Goal: Transaction & Acquisition: Subscribe to service/newsletter

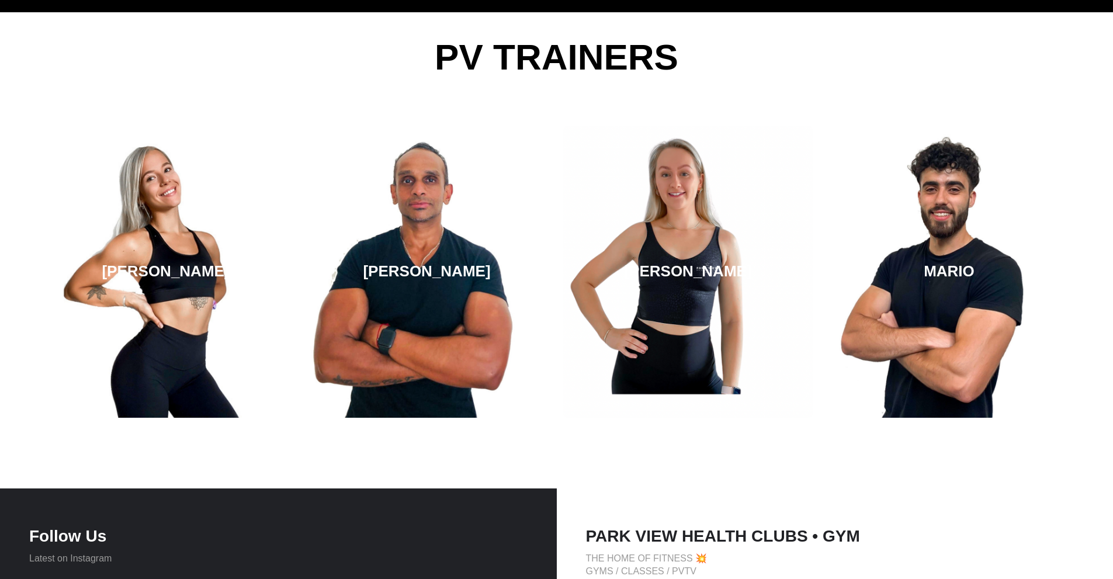
scroll to position [1716, 0]
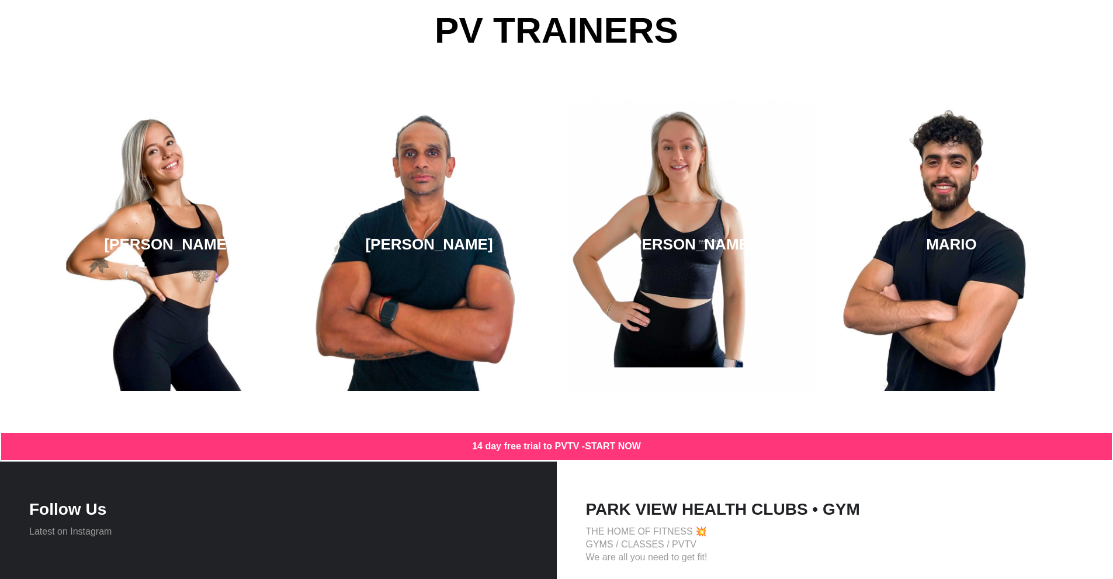
drag, startPoint x: 365, startPoint y: 332, endPoint x: 899, endPoint y: 455, distance: 547.9
click at [899, 455] on div "PV FACILITIES PV is more than a place where we train and sweat. We've transform…" at bounding box center [556, 16] width 1113 height 2456
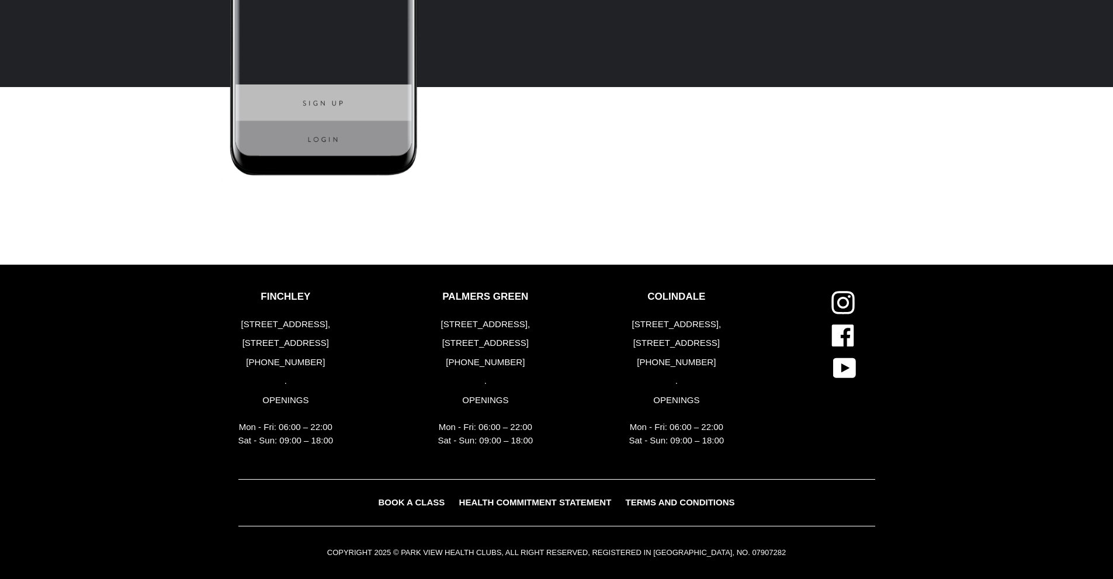
scroll to position [0, 0]
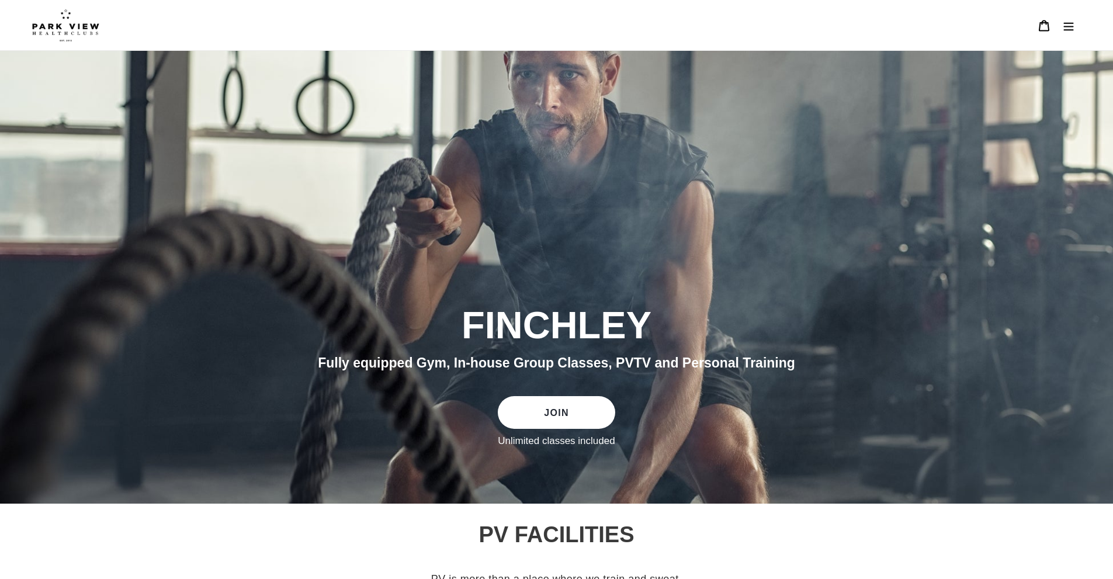
click at [1078, 25] on button "Menu" at bounding box center [1068, 25] width 25 height 25
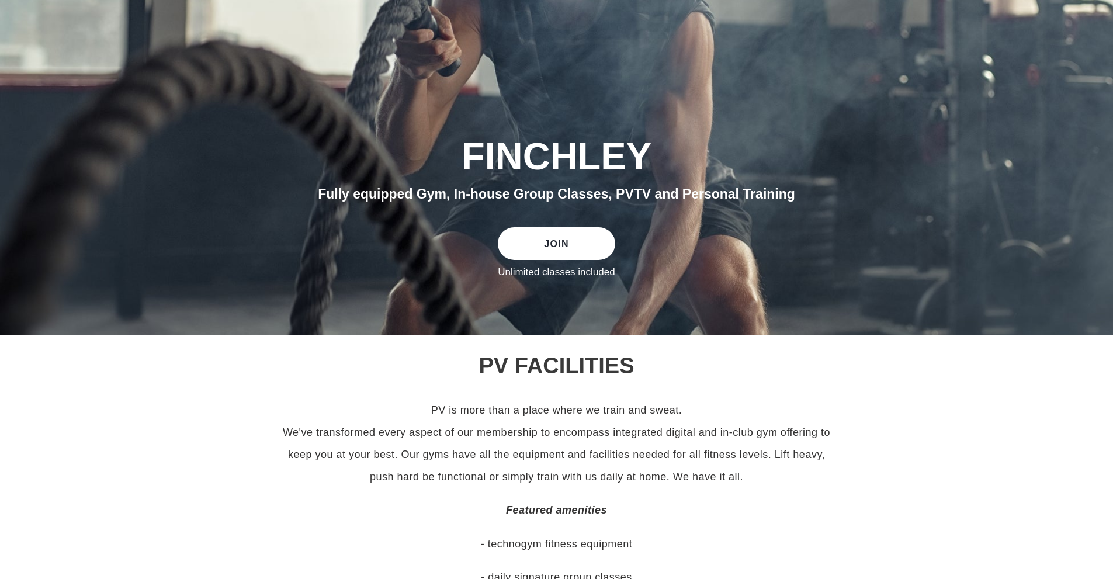
scroll to position [292, 0]
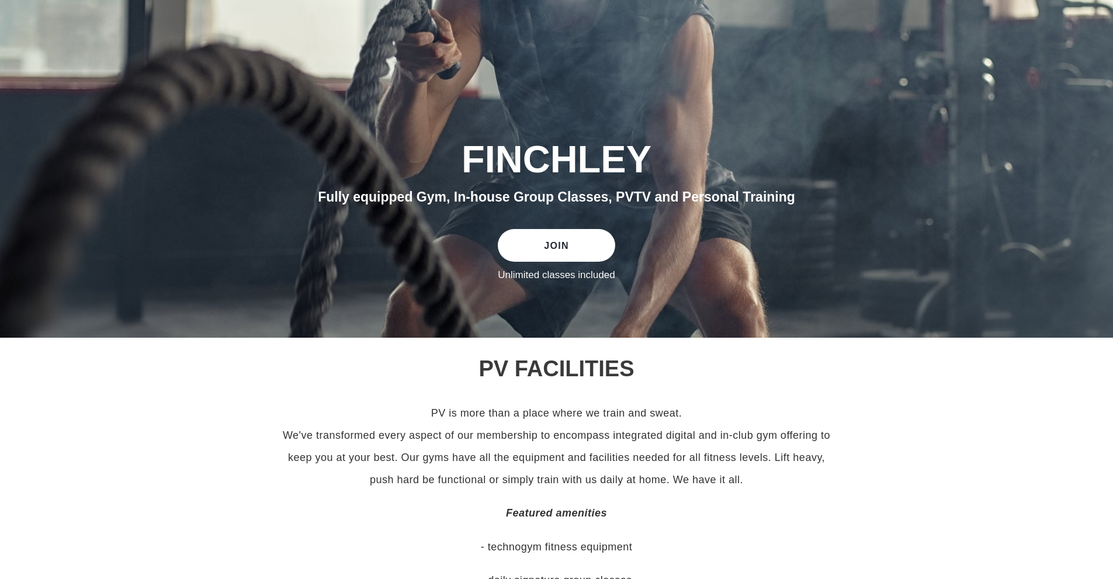
click at [559, 253] on link "JOIN" at bounding box center [556, 245] width 117 height 33
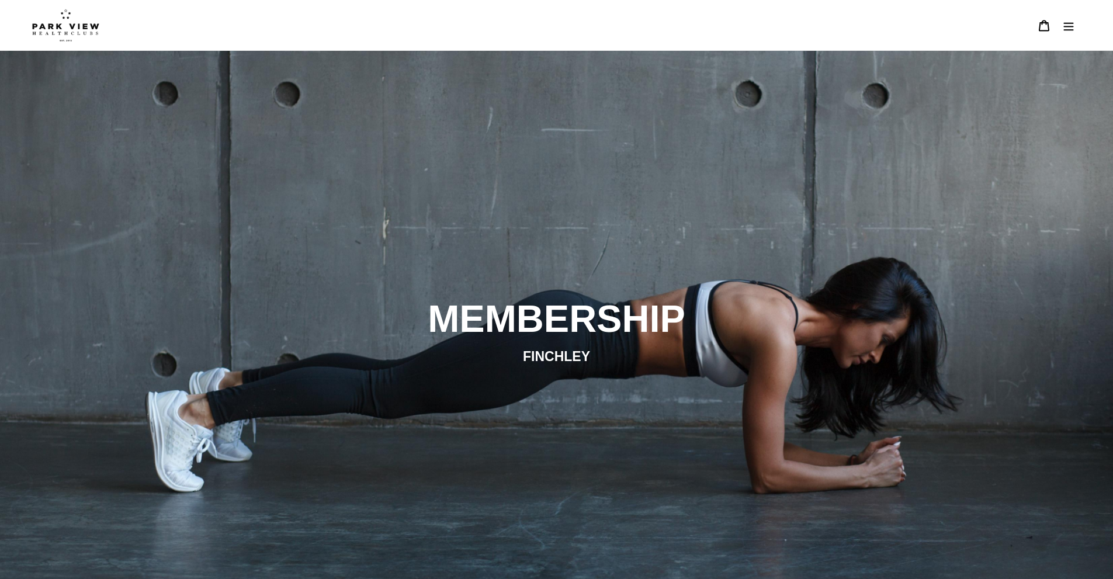
click at [1075, 21] on button "Menu" at bounding box center [1068, 25] width 25 height 25
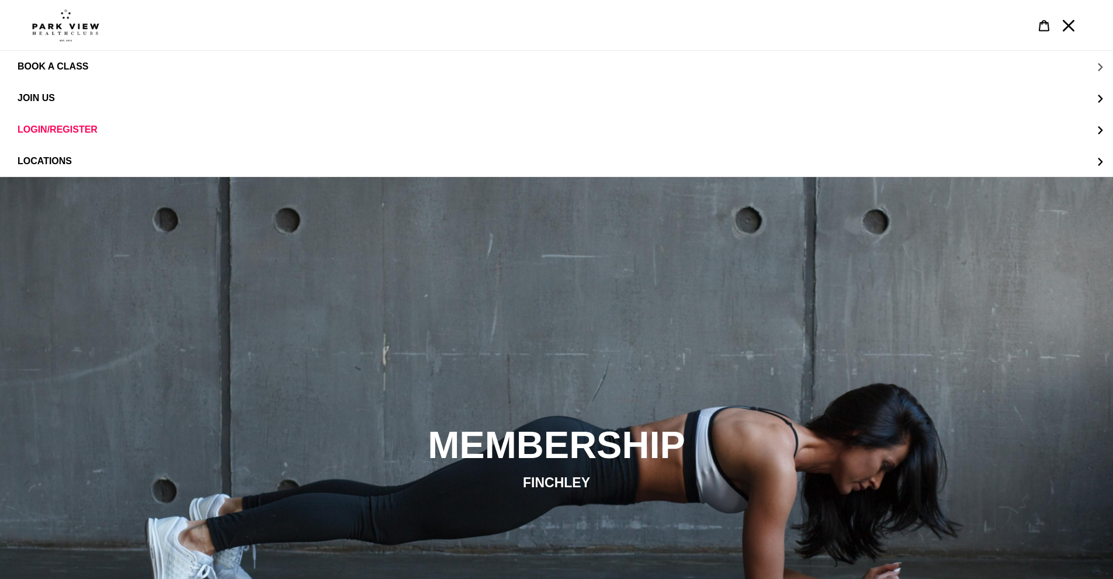
click at [51, 61] on span "BOOK A CLASS" at bounding box center [53, 66] width 71 height 11
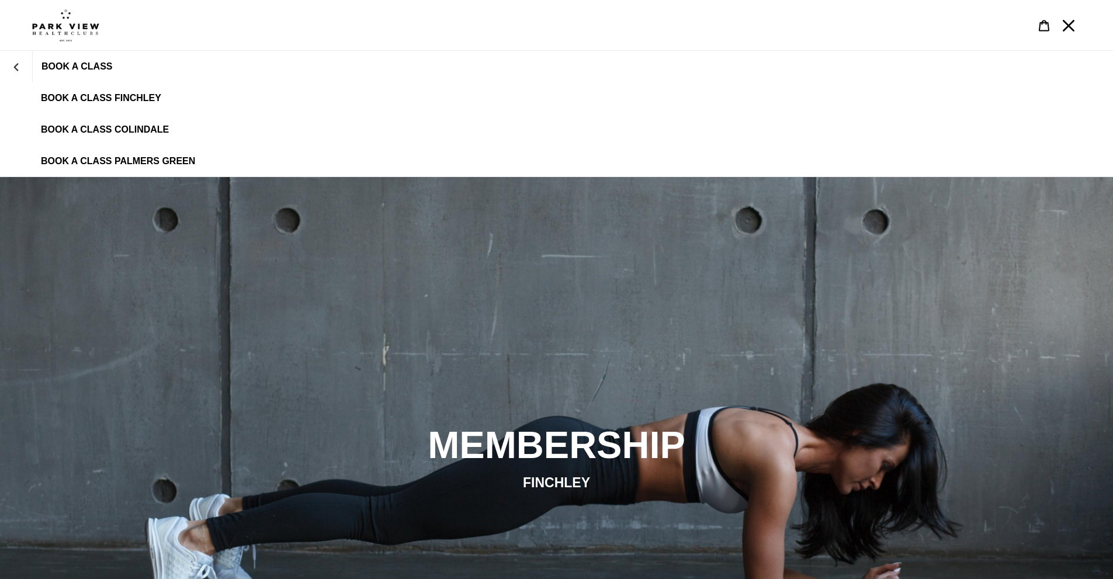
click at [95, 88] on link "BOOK A CLASS FINCHLEY" at bounding box center [556, 98] width 1113 height 32
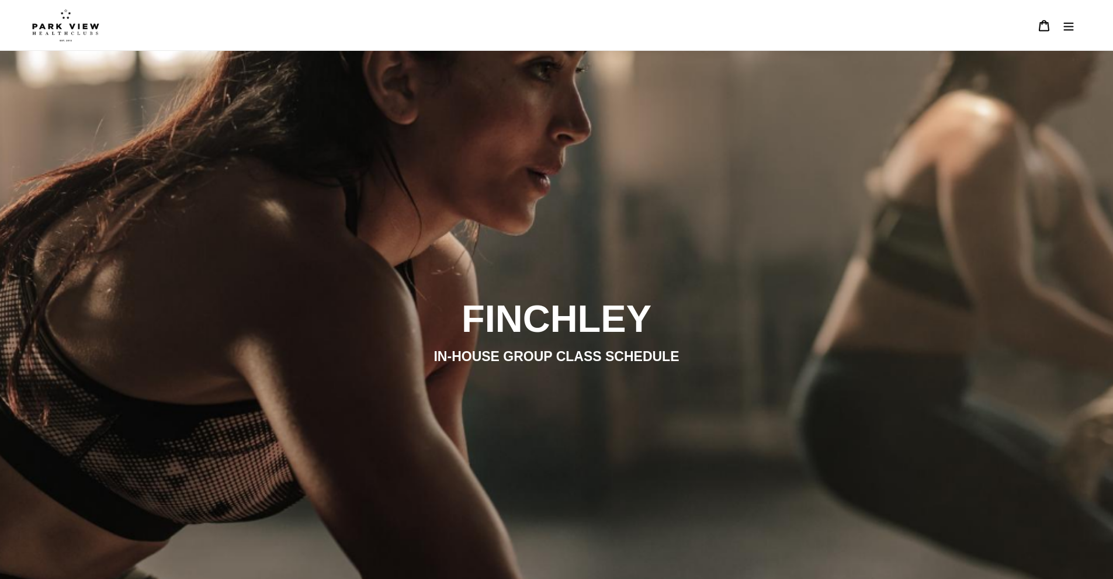
click at [34, 19] on header "BOOK A CLASS BOOK A CLASS FINCHLEY BOOK A CLASS COLINDALE BOOK A CLASS PALMERS …" at bounding box center [556, 25] width 1113 height 51
click at [50, 23] on img at bounding box center [65, 25] width 67 height 33
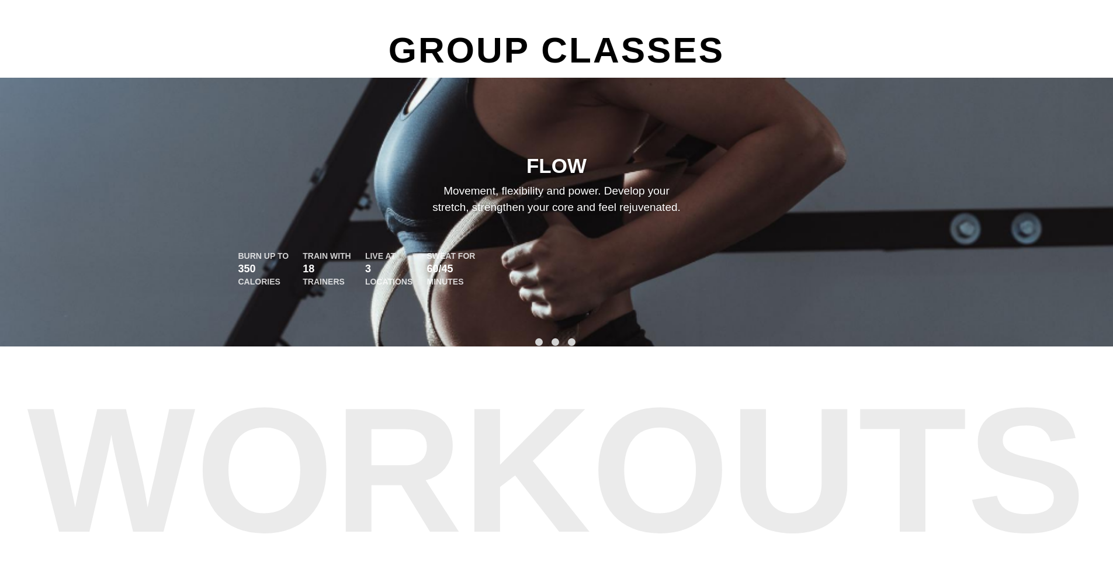
scroll to position [701, 0]
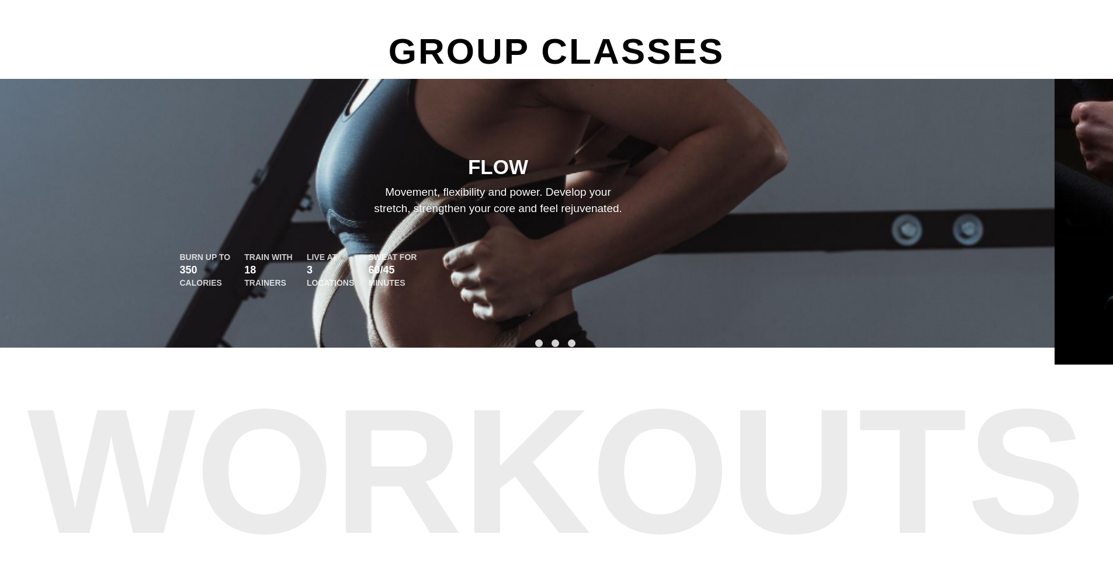
drag, startPoint x: 806, startPoint y: 207, endPoint x: 748, endPoint y: 205, distance: 57.9
click at [748, 205] on div "FLOW Movement, flexibility and power. Develop your stretch, strengthen your cor…" at bounding box center [498, 222] width 701 height 135
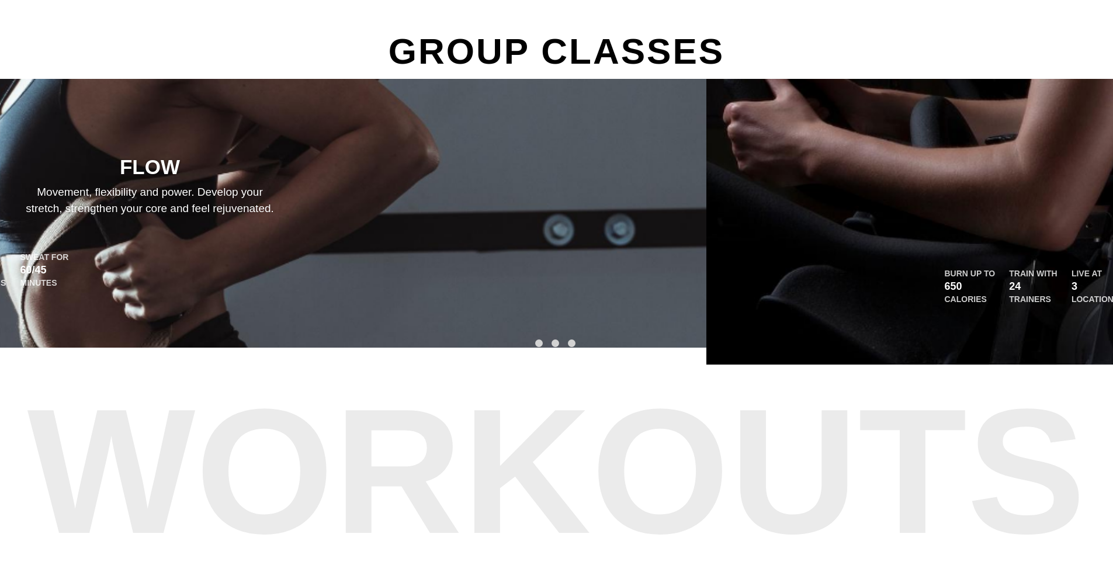
drag, startPoint x: 851, startPoint y: 177, endPoint x: 359, endPoint y: 153, distance: 492.5
click at [359, 153] on div "FLOW Movement, flexibility and power. Develop your stretch, strengthen your cor…" at bounding box center [149, 213] width 1113 height 269
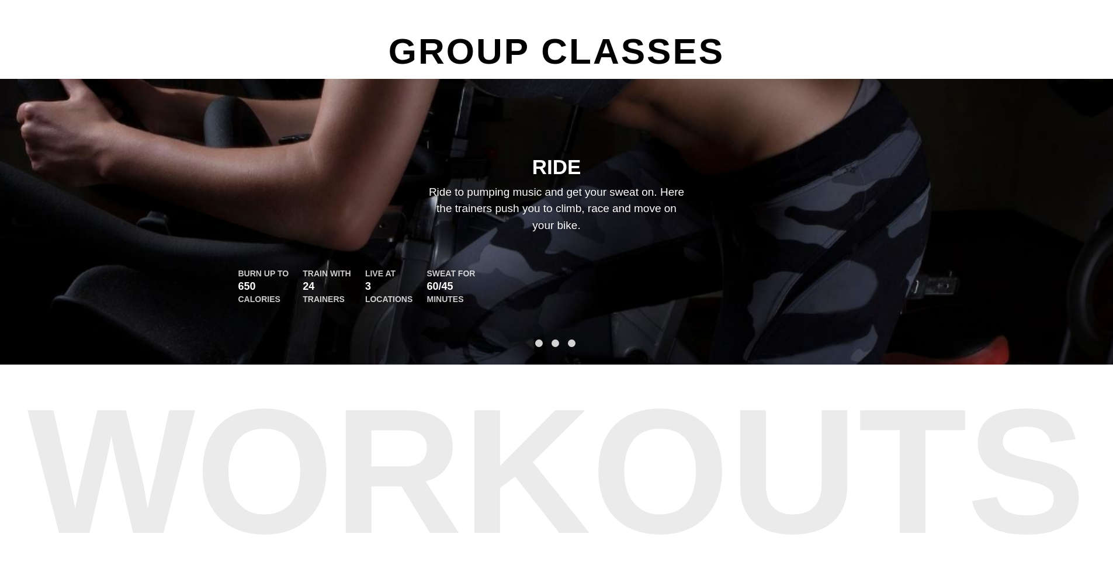
drag, startPoint x: 492, startPoint y: 137, endPoint x: 940, endPoint y: 141, distance: 448.1
click at [940, 141] on div "RIDE Ride to pumping music and get your sweat on. Here the trainers push you to…" at bounding box center [556, 222] width 1113 height 286
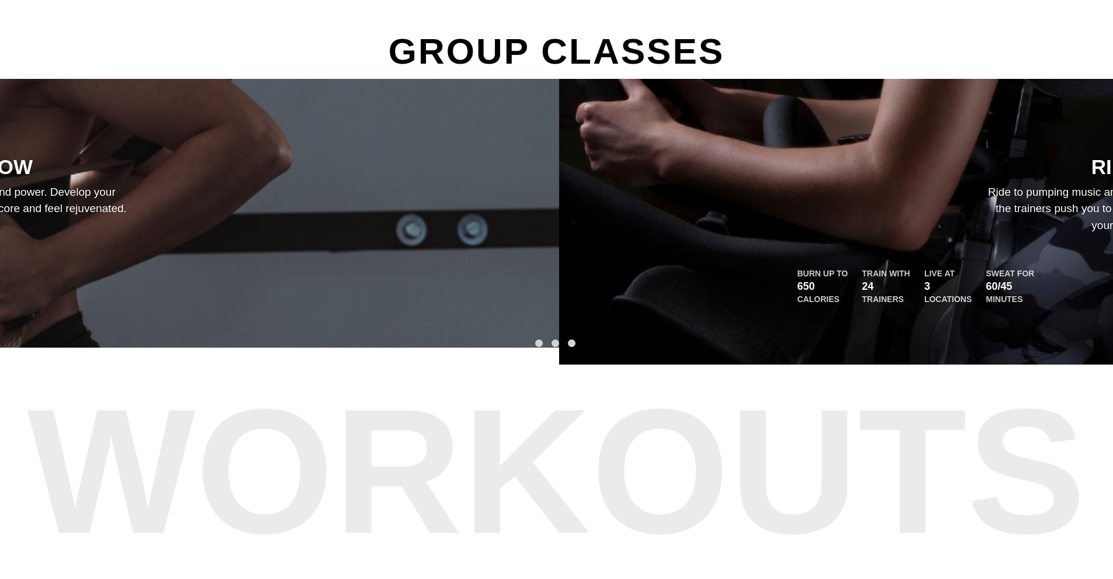
drag, startPoint x: 958, startPoint y: 144, endPoint x: 396, endPoint y: 137, distance: 562.1
click at [400, 140] on div "FLOW Movement, flexibility and power. Develop your stretch, strengthen your cor…" at bounding box center [2, 213] width 1113 height 269
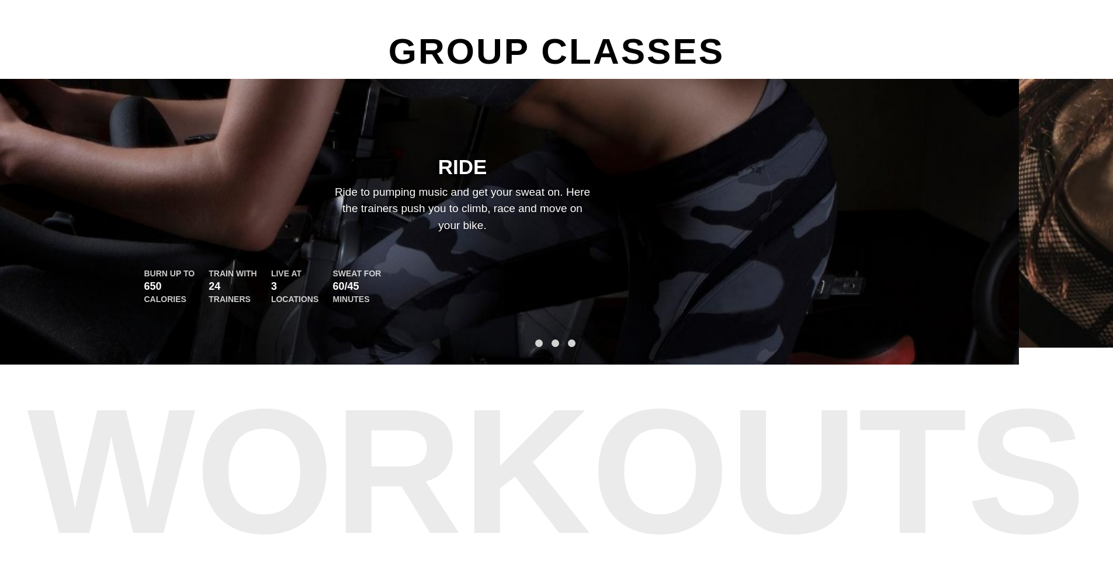
drag, startPoint x: 873, startPoint y: 182, endPoint x: 209, endPoint y: 145, distance: 664.7
click at [211, 145] on div "RIDE Ride to pumping music and get your sweat on. Here the trainers push you to…" at bounding box center [462, 222] width 1113 height 286
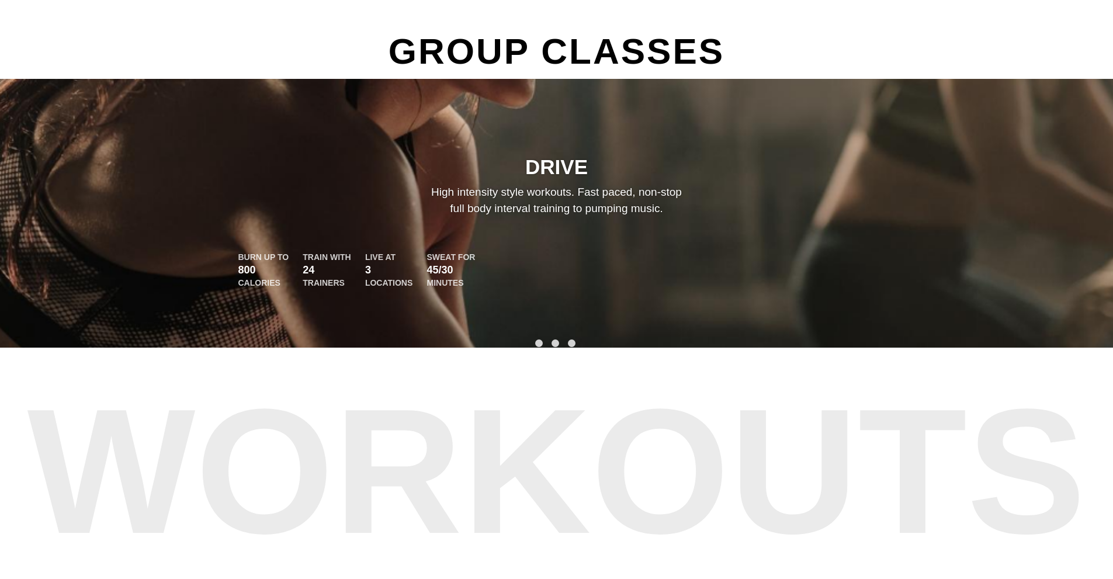
drag, startPoint x: 831, startPoint y: 185, endPoint x: 374, endPoint y: 168, distance: 457.2
click at [393, 169] on div "DRIVE High intensity style workouts. Fast paced, non-stop full body interval tr…" at bounding box center [556, 222] width 701 height 135
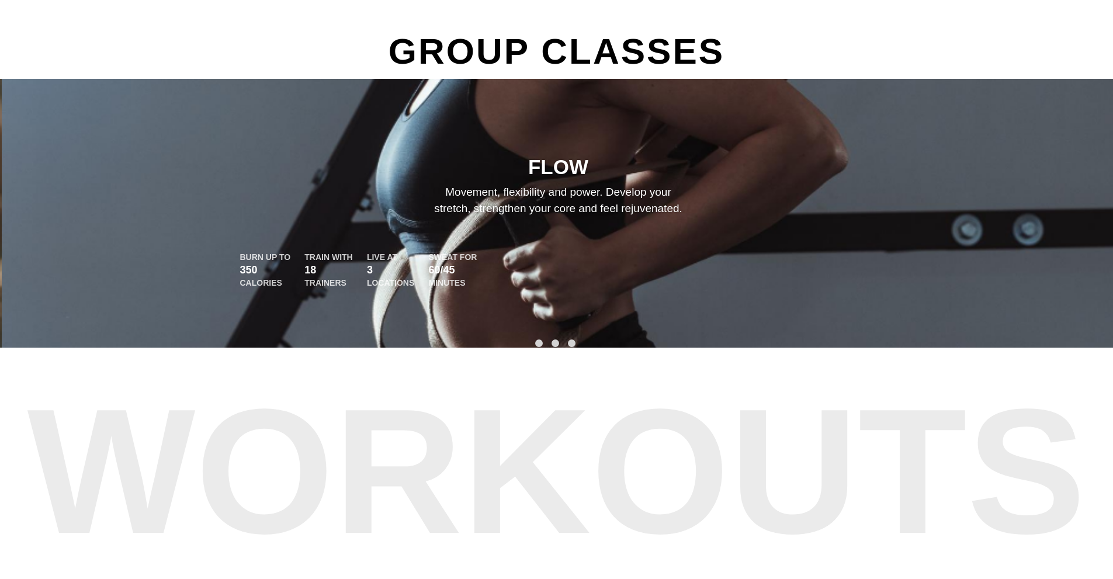
drag, startPoint x: 822, startPoint y: 195, endPoint x: 344, endPoint y: 196, distance: 478.5
click at [383, 196] on div "FLOW Movement, flexibility and power. Develop your stretch, strengthen your cor…" at bounding box center [558, 222] width 701 height 135
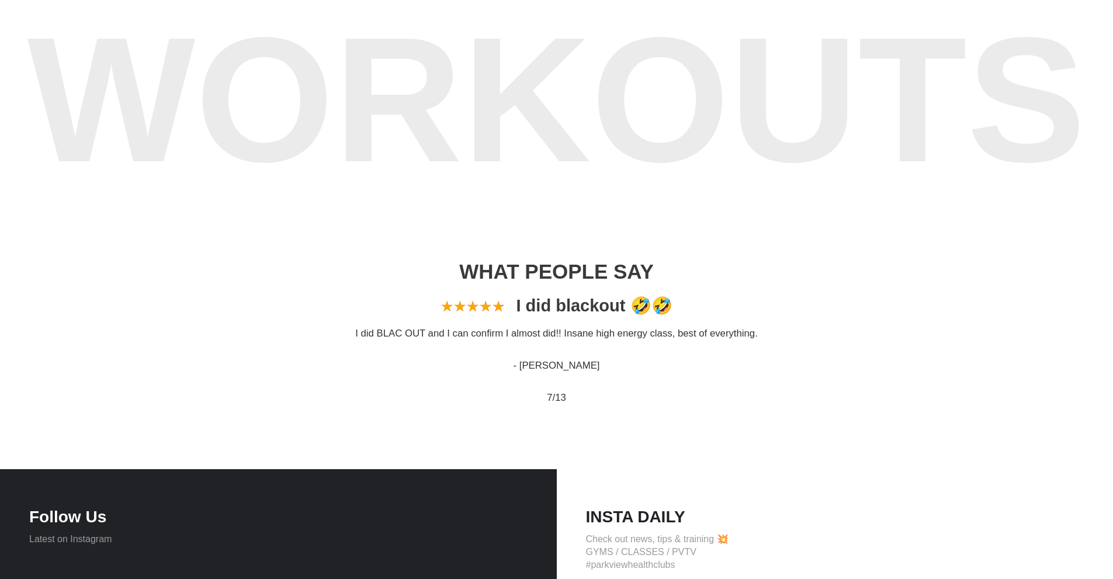
scroll to position [1052, 0]
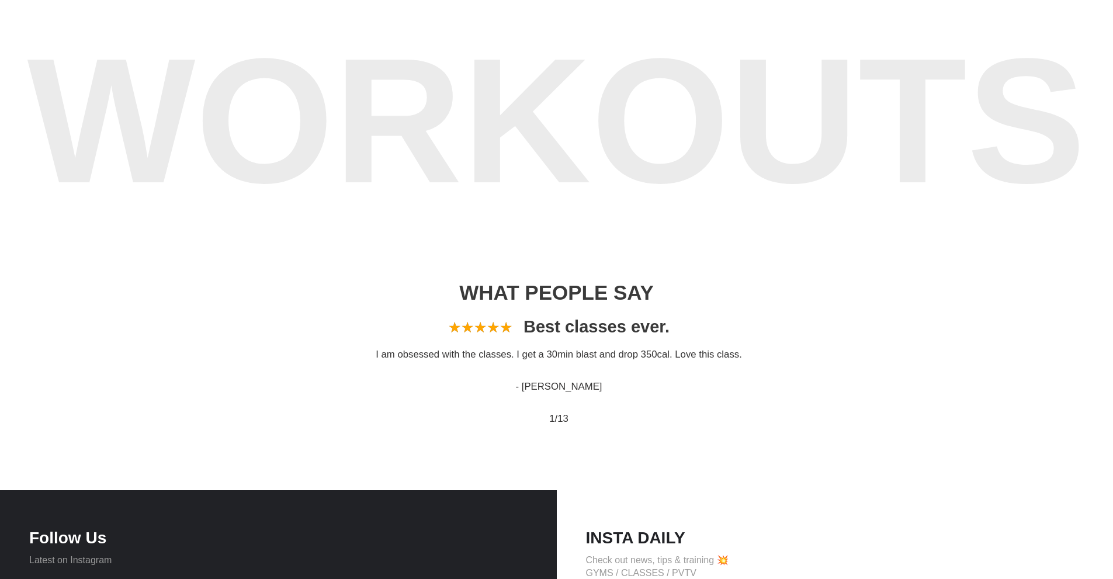
drag, startPoint x: 466, startPoint y: 386, endPoint x: 756, endPoint y: 382, distance: 289.8
click at [754, 382] on div "I am obsessed with the classes. I get a 30min blast and drop 350cal. Love this …" at bounding box center [558, 386] width 619 height 79
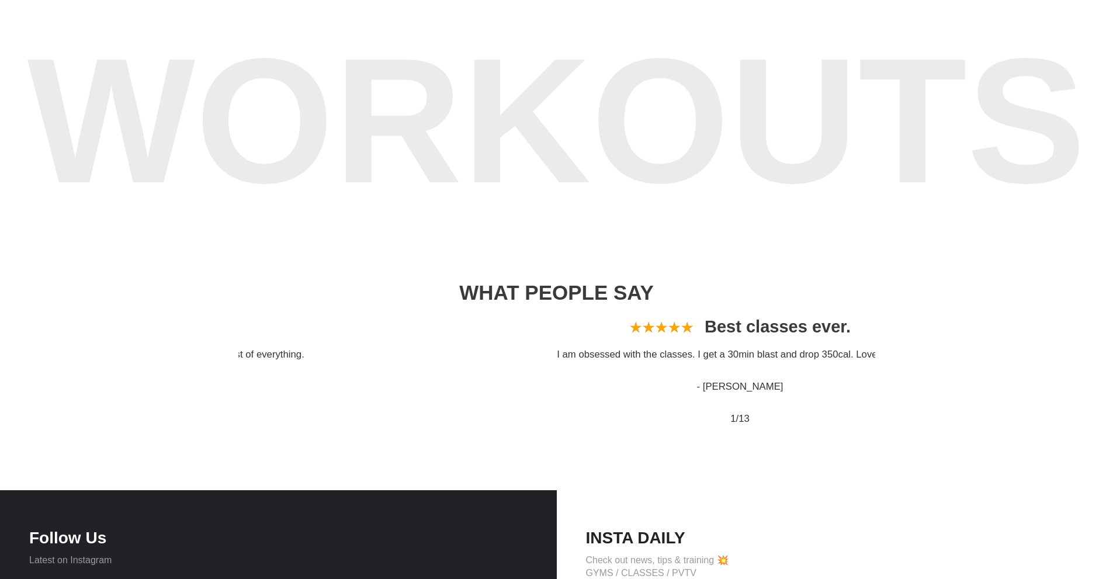
drag, startPoint x: 464, startPoint y: 358, endPoint x: 829, endPoint y: 374, distance: 364.9
click at [814, 374] on div "I am obsessed with the classes. I get a 30min blast and drop 350cal. Love this …" at bounding box center [740, 386] width 619 height 79
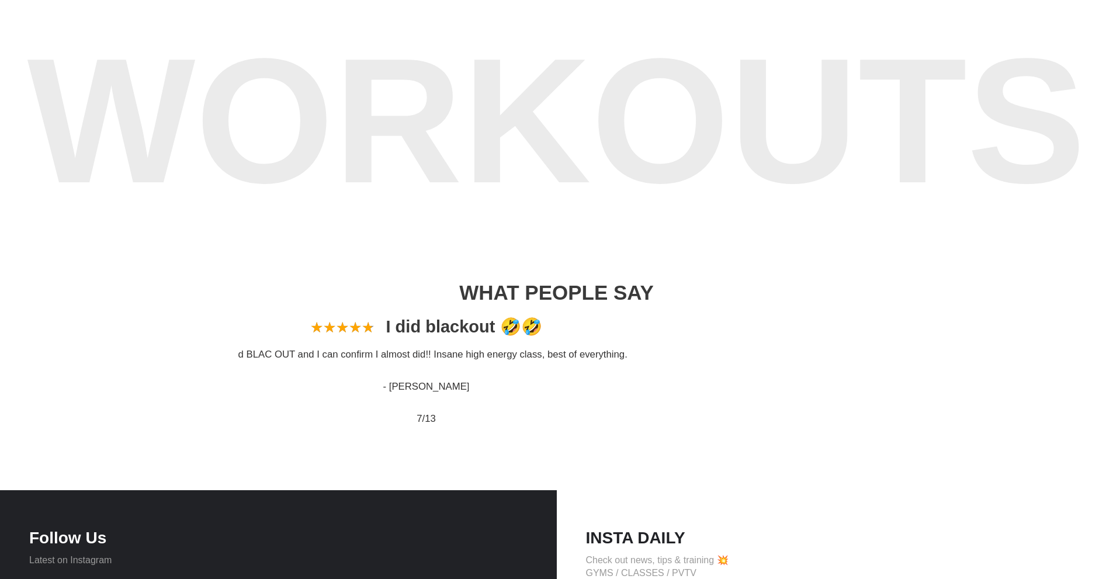
drag, startPoint x: 715, startPoint y: 365, endPoint x: 252, endPoint y: 355, distance: 463.4
click at [249, 356] on p "I did BLAC OUT and I can confirm I almost did!! Insane high energy class, best …" at bounding box center [426, 354] width 619 height 15
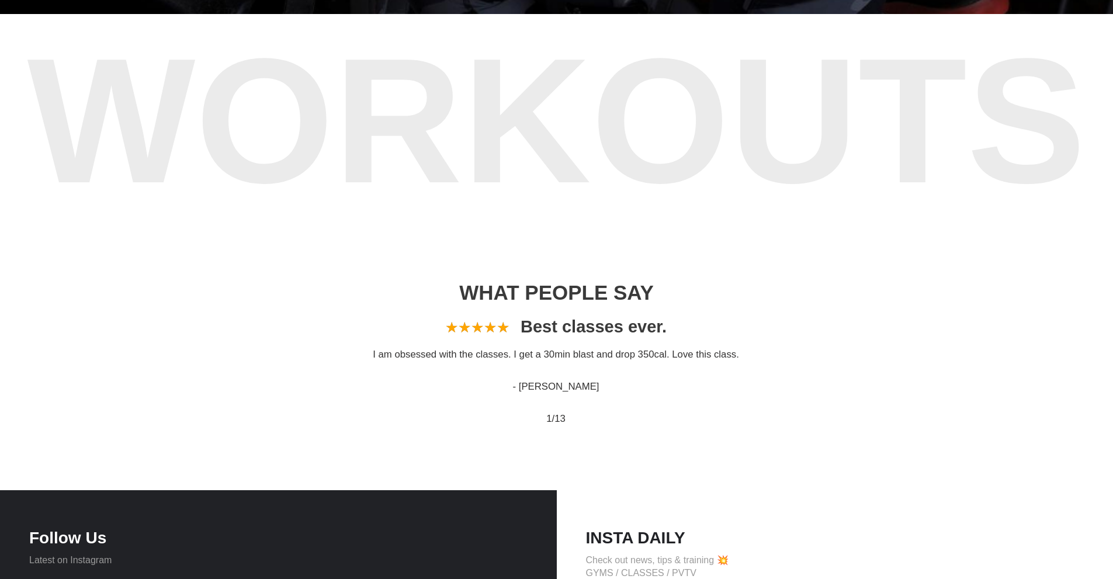
drag, startPoint x: 682, startPoint y: 359, endPoint x: 299, endPoint y: 351, distance: 383.3
click at [327, 358] on p "I am obsessed with the classes. I get a 30min blast and drop 350cal. Love this …" at bounding box center [556, 354] width 619 height 15
drag, startPoint x: 577, startPoint y: 351, endPoint x: 155, endPoint y: 350, distance: 421.8
click at [156, 350] on div "WHAT PEOPLE SAY Previous ★ ★ ★ ★ ★ ★ ★ ★ ★ ★ I did blackout 🤣🤣 I did BLAC OUT a…" at bounding box center [556, 359] width 1113 height 263
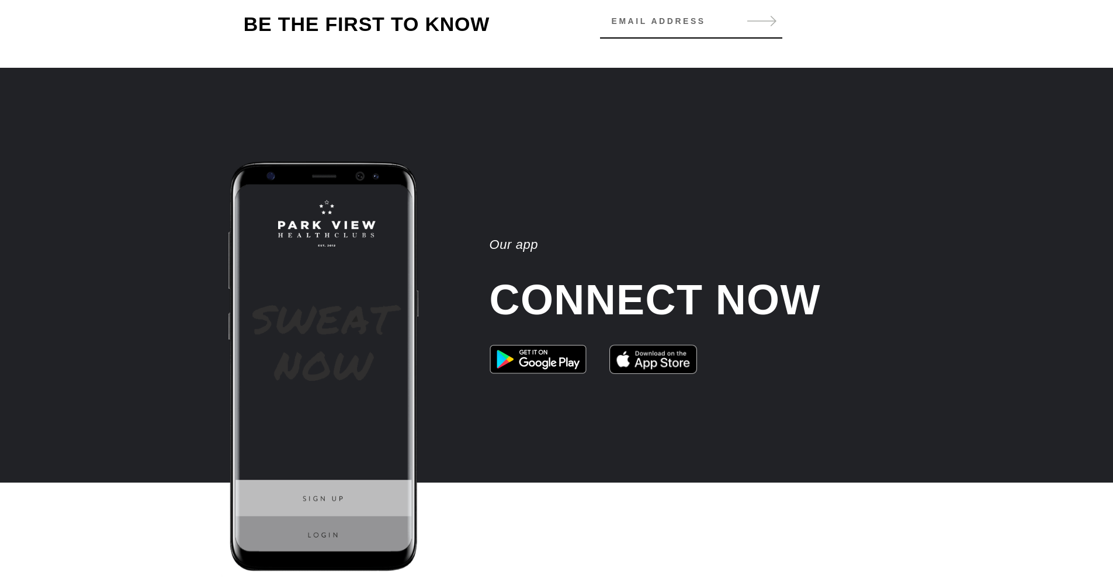
scroll to position [0, 0]
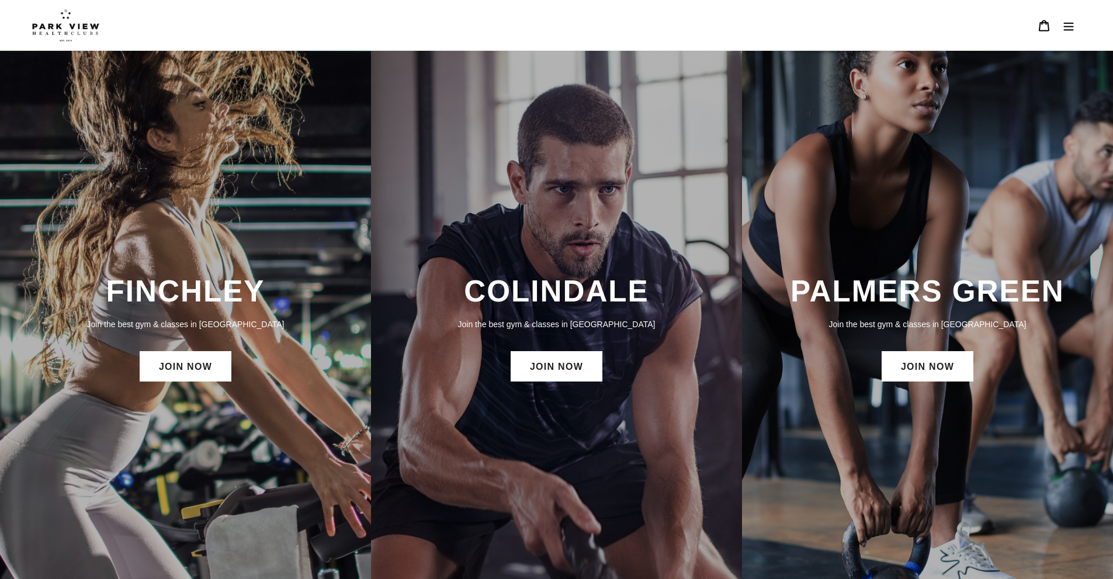
click at [1066, 23] on icon "Menu" at bounding box center [1069, 26] width 12 height 12
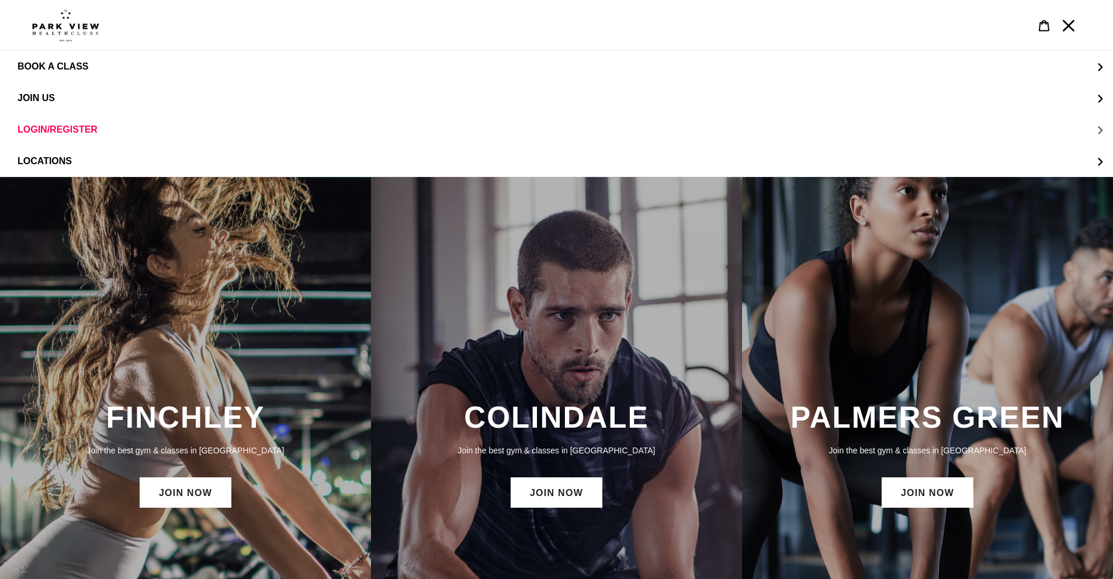
click at [70, 130] on span "LOGIN/REGISTER" at bounding box center [58, 129] width 80 height 11
click at [101, 95] on span "LOGIN FINCHLEY" at bounding box center [80, 98] width 79 height 11
click at [56, 19] on img at bounding box center [65, 25] width 67 height 33
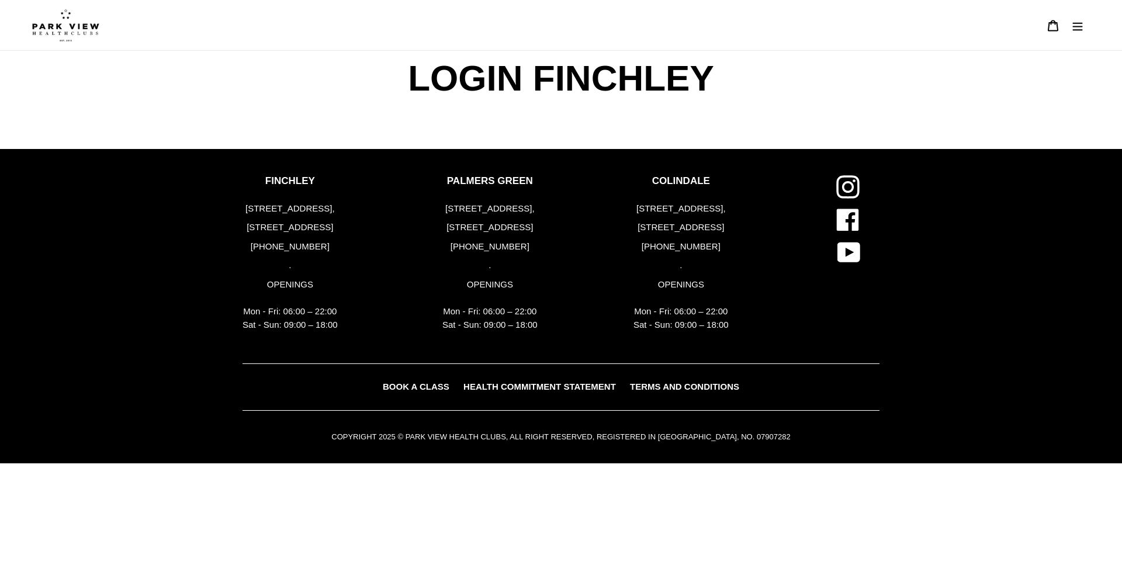
click at [1074, 28] on icon "Menu" at bounding box center [1077, 26] width 12 height 12
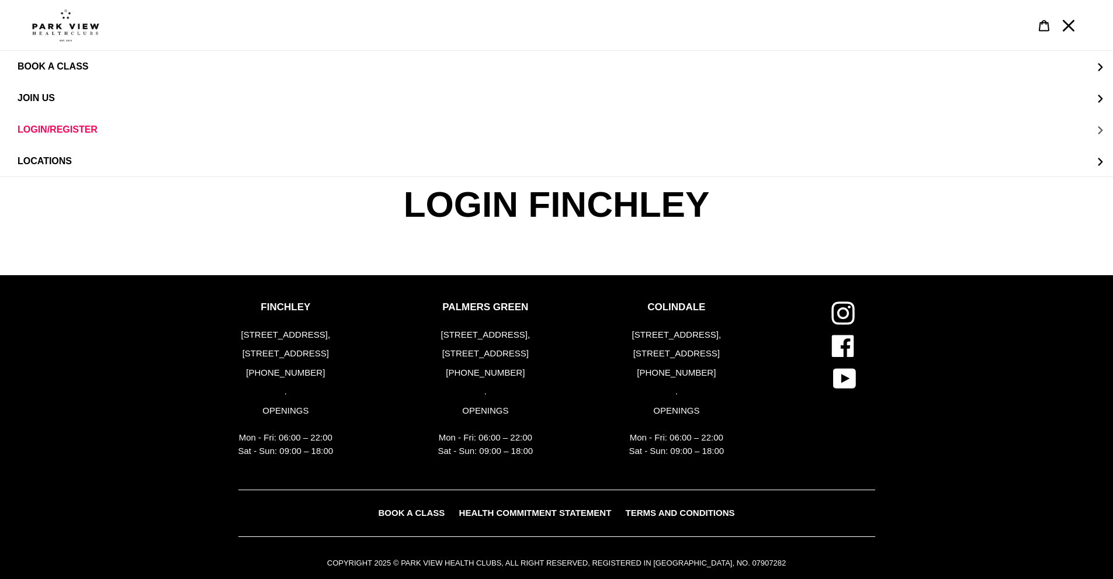
click at [40, 137] on button "LOGIN/REGISTER" at bounding box center [556, 130] width 1113 height 32
click at [96, 67] on span "LOGIN/REGISTER" at bounding box center [81, 66] width 80 height 11
click at [48, 68] on span "LOGIN/REGISTER" at bounding box center [81, 66] width 80 height 11
click at [81, 98] on span "LOGIN FINCHLEY" at bounding box center [80, 98] width 79 height 11
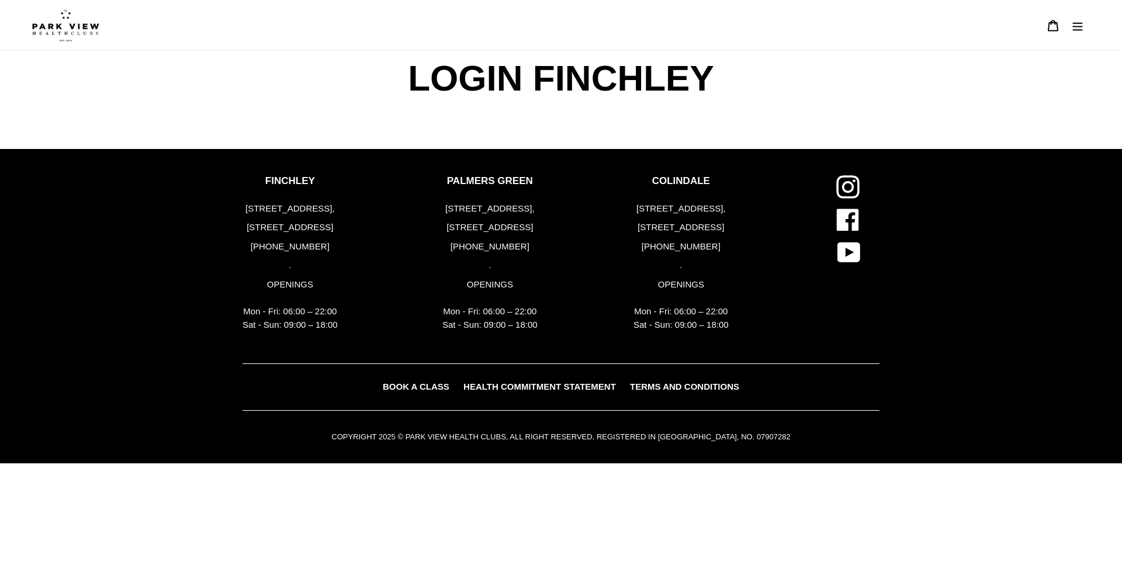
click at [661, 100] on span "LOGIN FINCHLEY" at bounding box center [561, 78] width 312 height 55
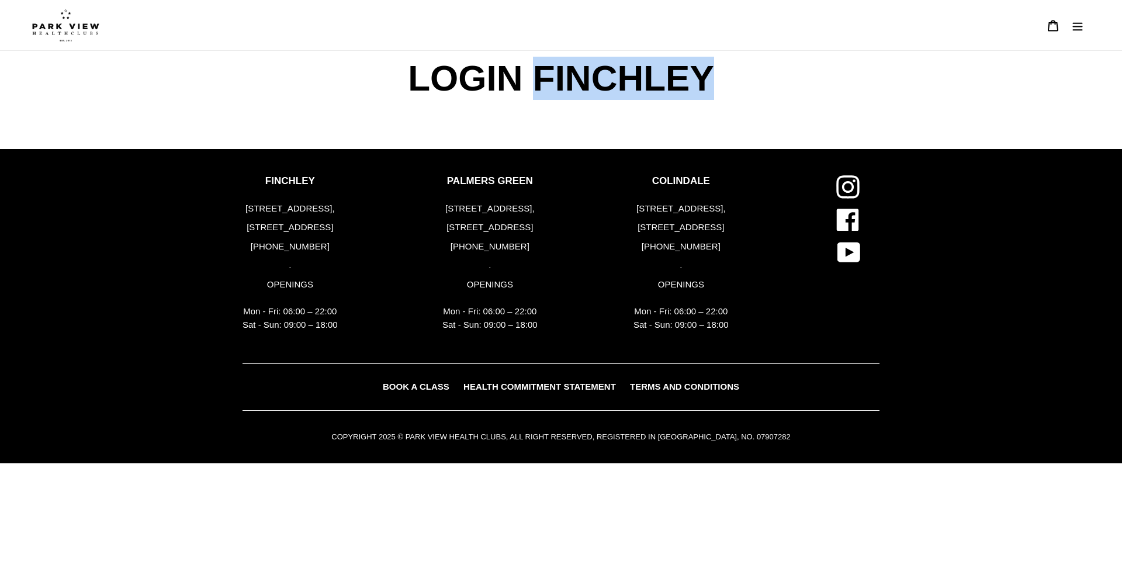
click at [660, 100] on span "LOGIN FINCHLEY" at bounding box center [561, 78] width 312 height 55
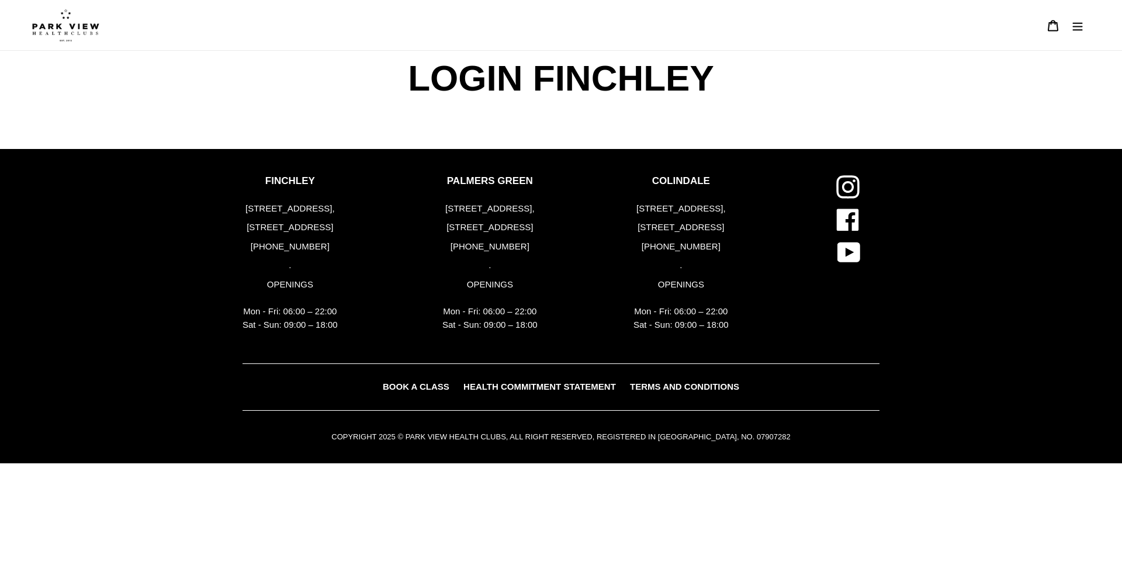
click at [414, 121] on div "LOGIN FINCHLEY FINCHLEY [STREET_ADDRESS] [PHONE_NUMBER] . OPENINGS Mon - Fri: 0…" at bounding box center [561, 257] width 1122 height 413
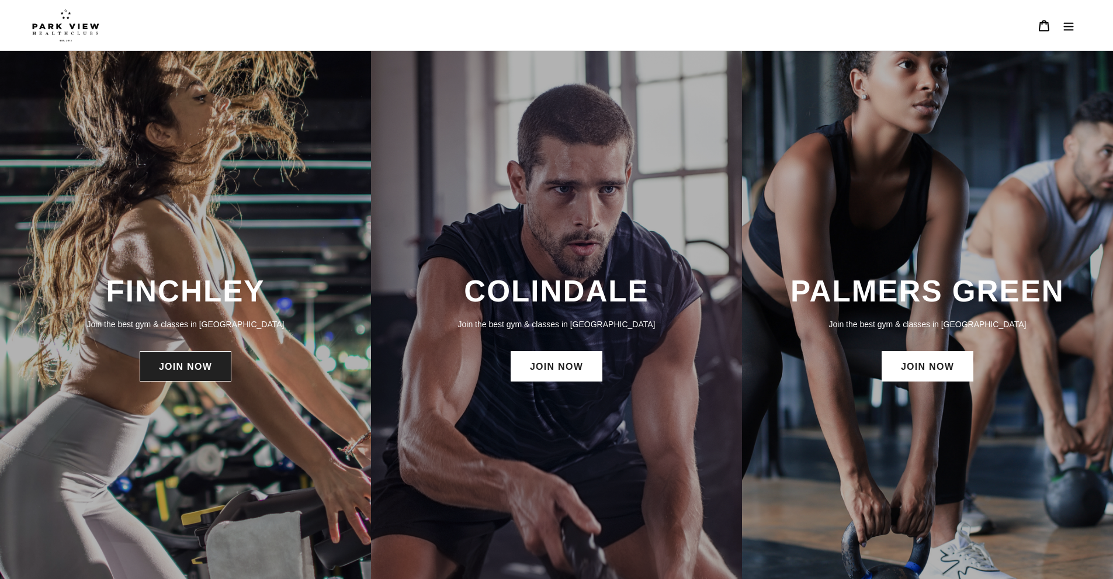
click at [199, 373] on link "JOIN NOW" at bounding box center [186, 366] width 92 height 30
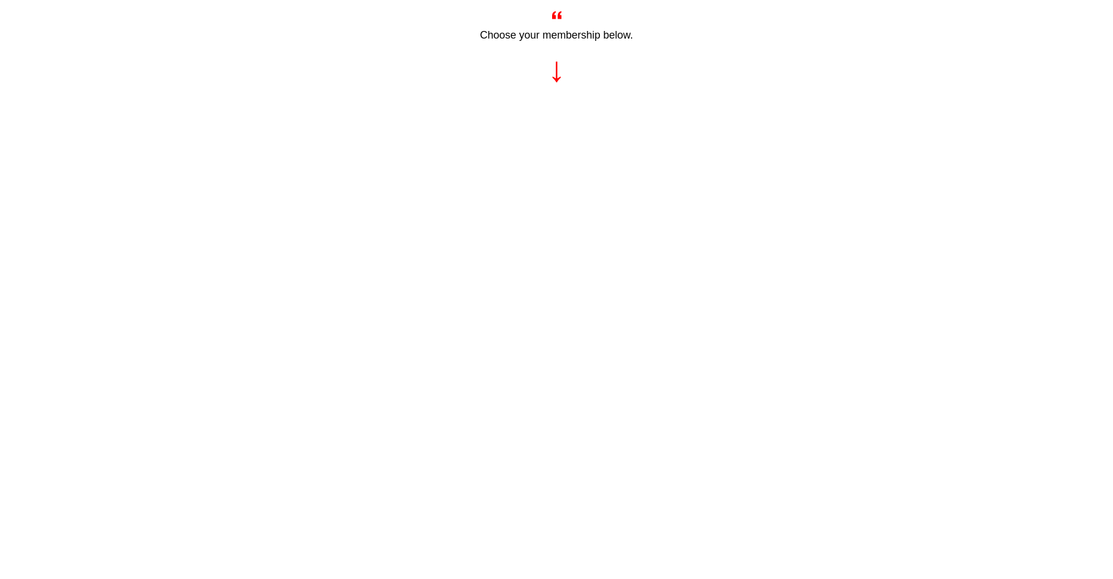
scroll to position [760, 0]
click at [932, 229] on div "Choose your membership below." at bounding box center [556, 360] width 1113 height 980
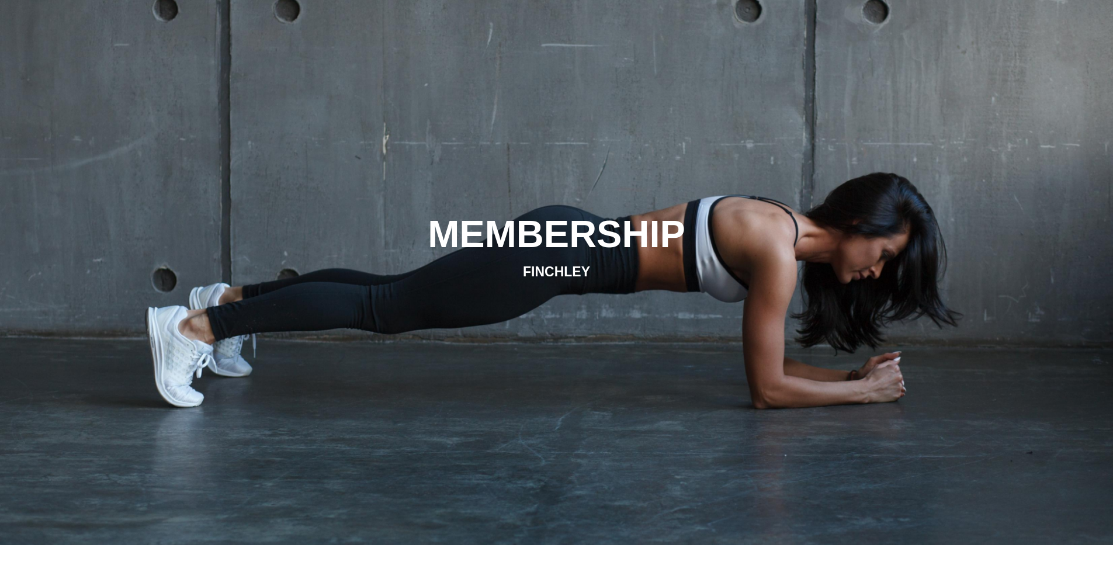
scroll to position [0, 0]
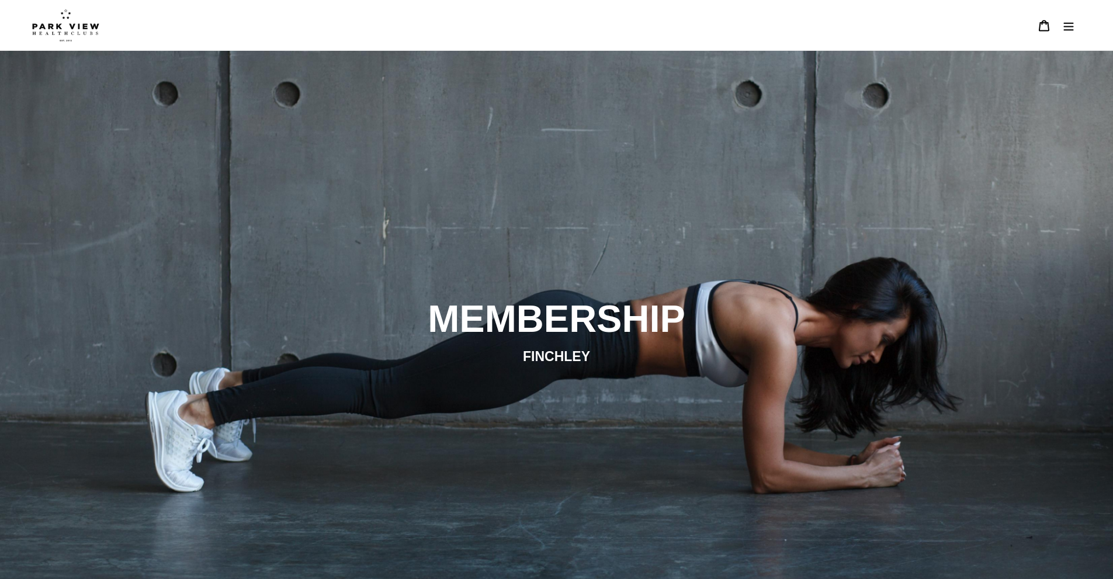
click at [1073, 30] on icon "Menu" at bounding box center [1069, 26] width 12 height 12
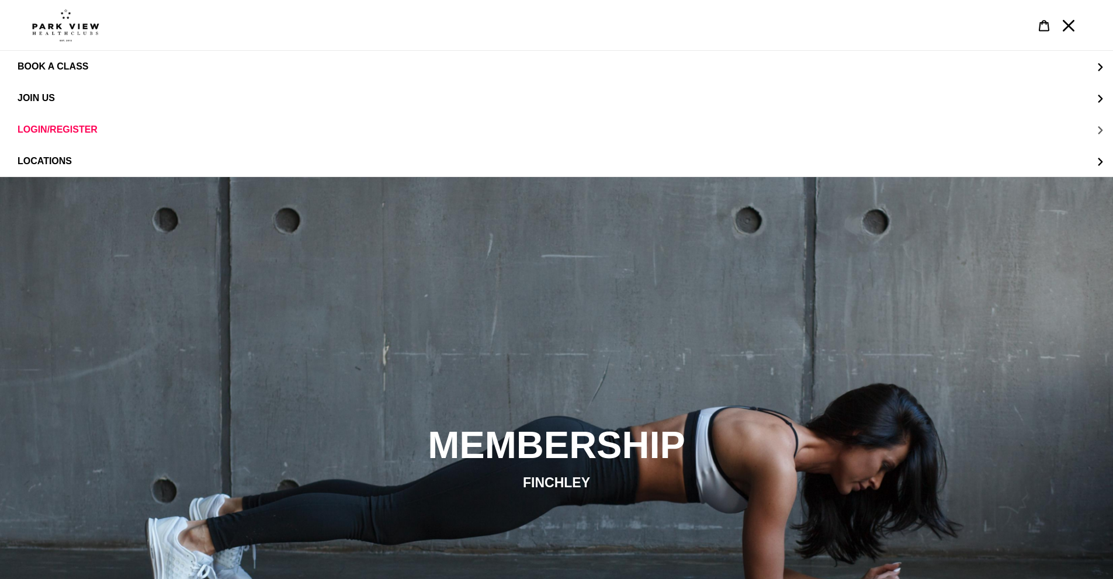
click at [67, 131] on span "LOGIN/REGISTER" at bounding box center [58, 129] width 80 height 11
click at [84, 106] on link "LOGIN FINCHLEY" at bounding box center [556, 98] width 1113 height 32
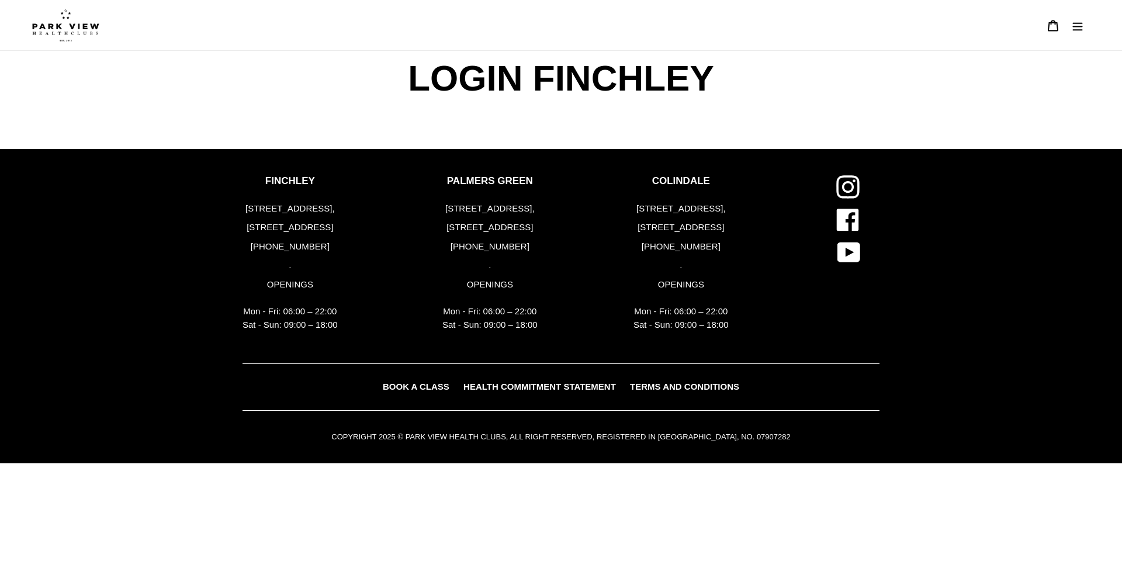
click at [1073, 29] on icon "Menu" at bounding box center [1077, 26] width 12 height 12
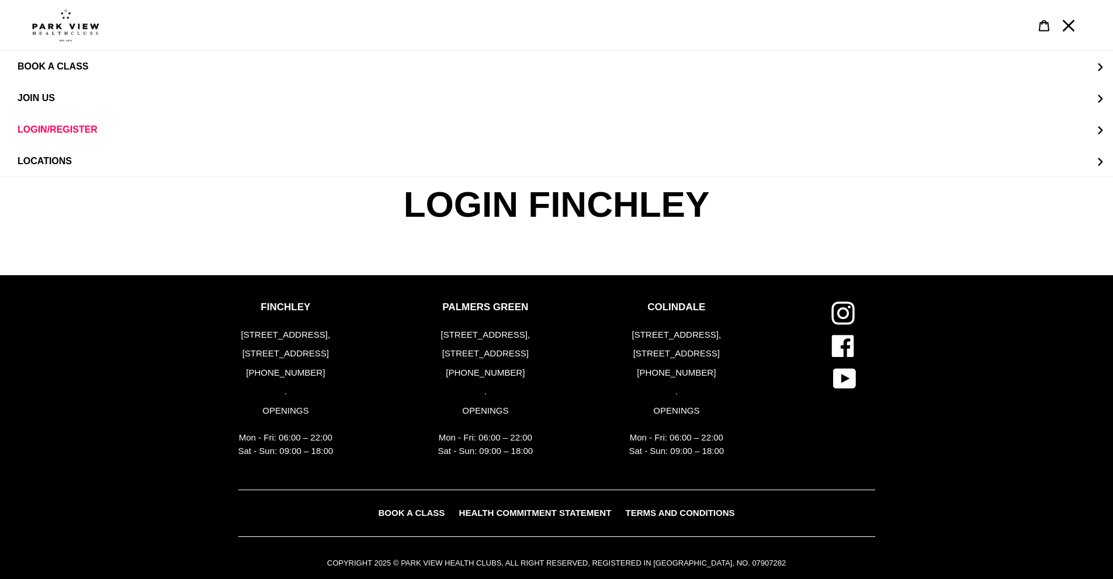
click at [498, 187] on span "LOGIN FINCHLEY" at bounding box center [557, 204] width 312 height 55
click at [499, 189] on span "LOGIN FINCHLEY" at bounding box center [557, 204] width 312 height 55
click at [500, 192] on span "LOGIN FINCHLEY" at bounding box center [557, 204] width 312 height 55
click at [68, 29] on img at bounding box center [65, 25] width 67 height 33
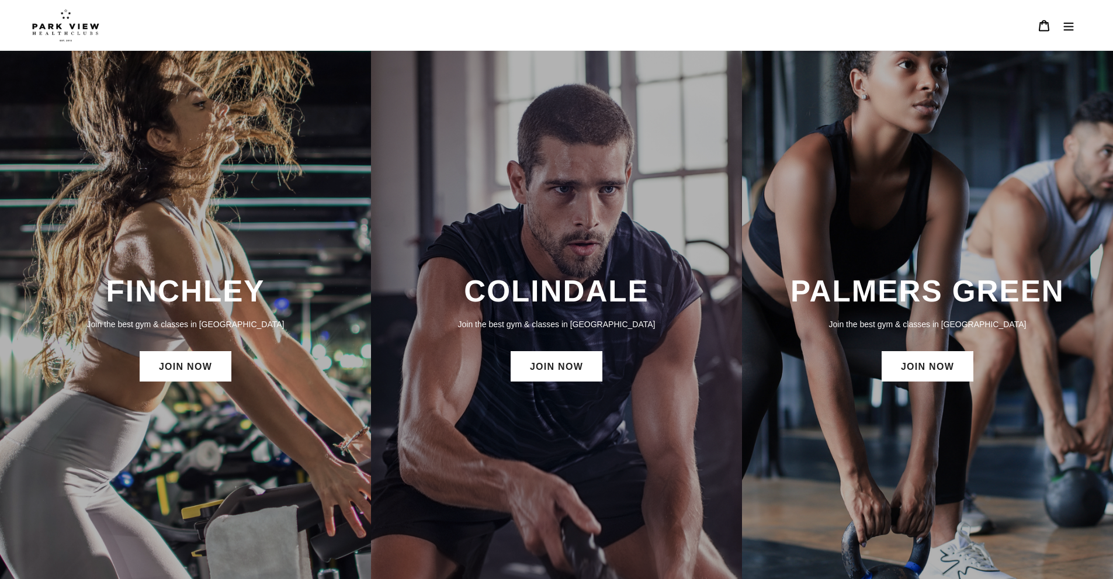
click at [1067, 24] on icon "Menu" at bounding box center [1069, 26] width 12 height 12
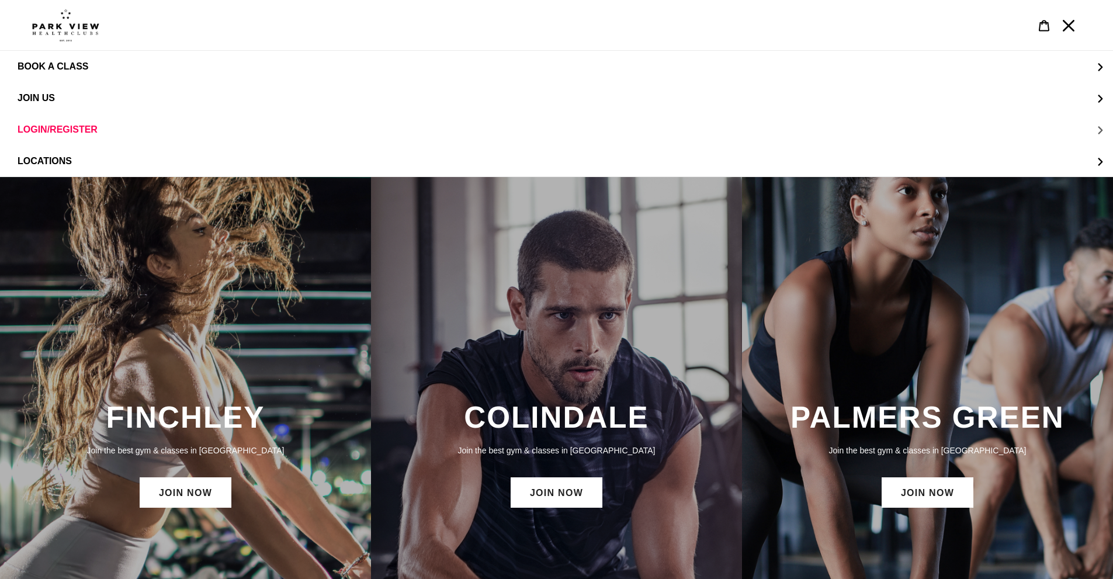
click at [88, 131] on span "LOGIN/REGISTER" at bounding box center [58, 129] width 80 height 11
click at [138, 62] on span "LOGIN/REGISTER" at bounding box center [573, 67] width 1080 height 32
click at [89, 93] on span "LOGIN FINCHLEY" at bounding box center [80, 98] width 79 height 11
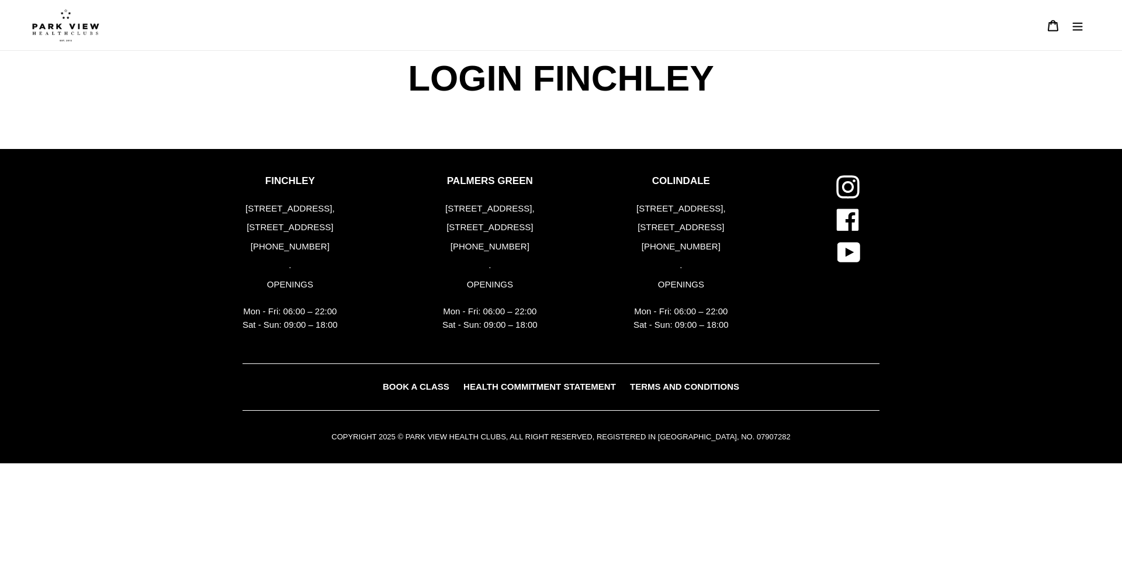
click at [1070, 25] on button "Menu" at bounding box center [1077, 25] width 25 height 25
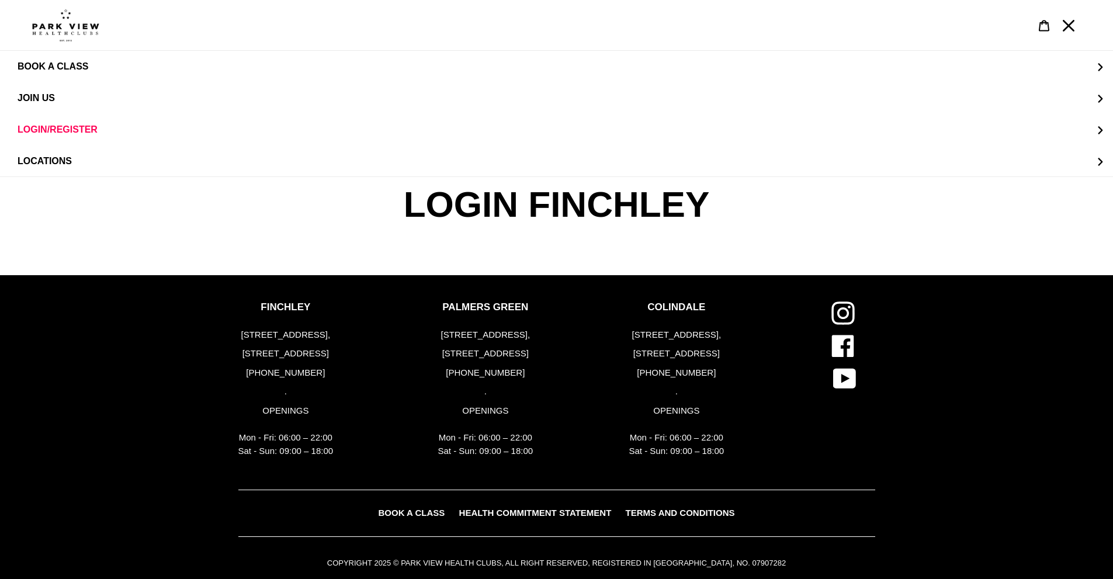
click at [63, 34] on img at bounding box center [65, 25] width 67 height 33
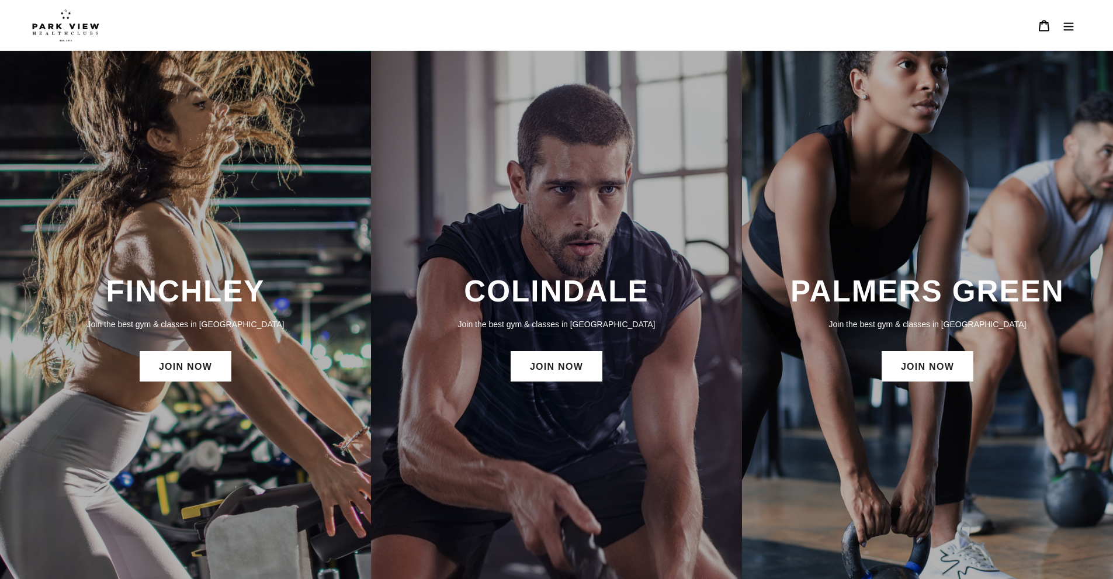
click at [1063, 28] on icon "Menu" at bounding box center [1069, 26] width 12 height 12
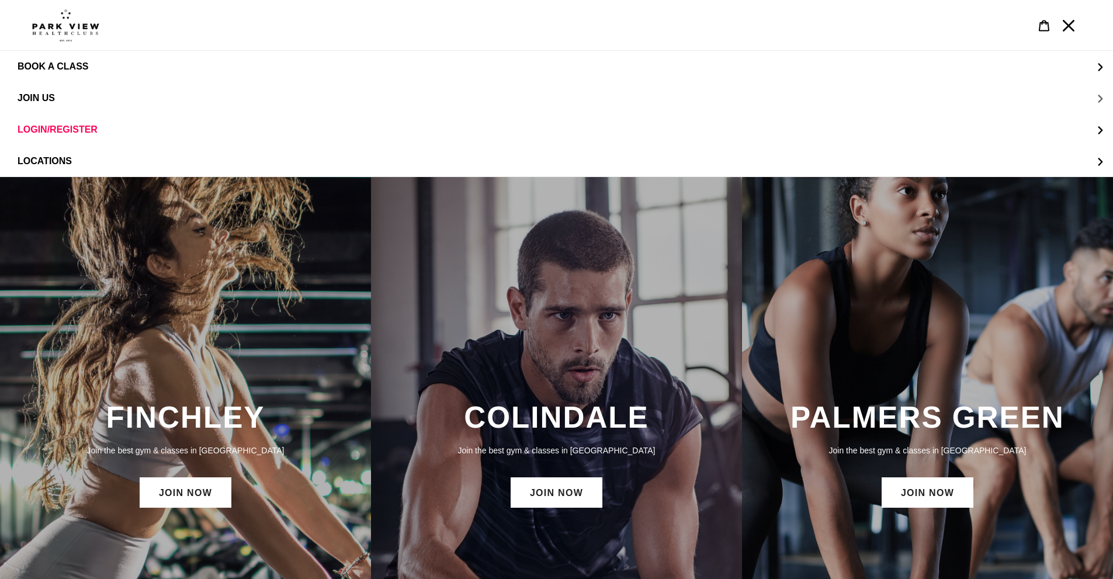
click at [43, 99] on span "JOIN US" at bounding box center [36, 98] width 37 height 11
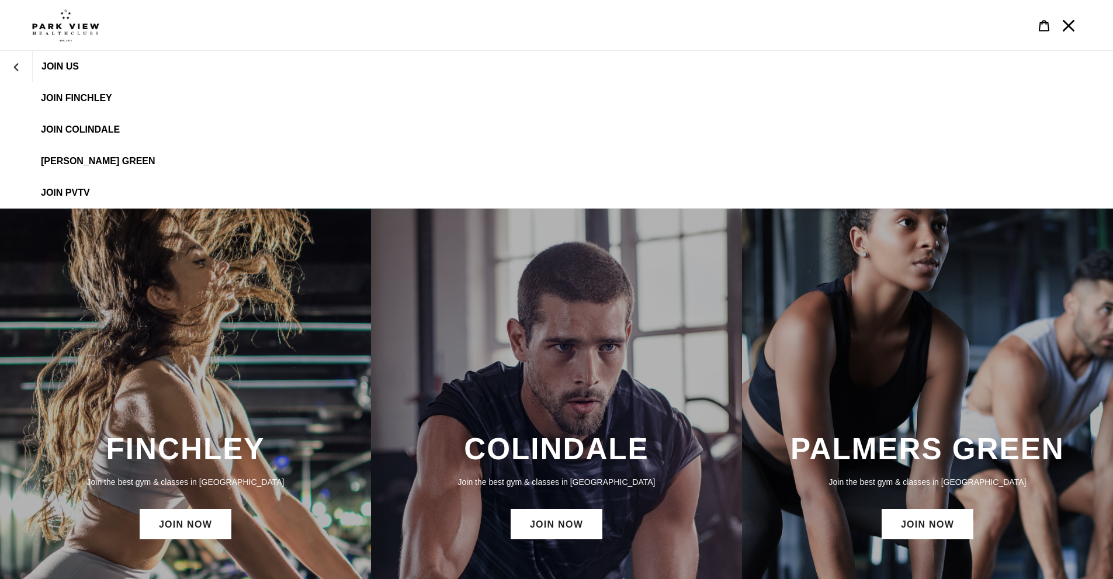
click at [77, 94] on span "JOIN FINCHLEY" at bounding box center [76, 98] width 71 height 11
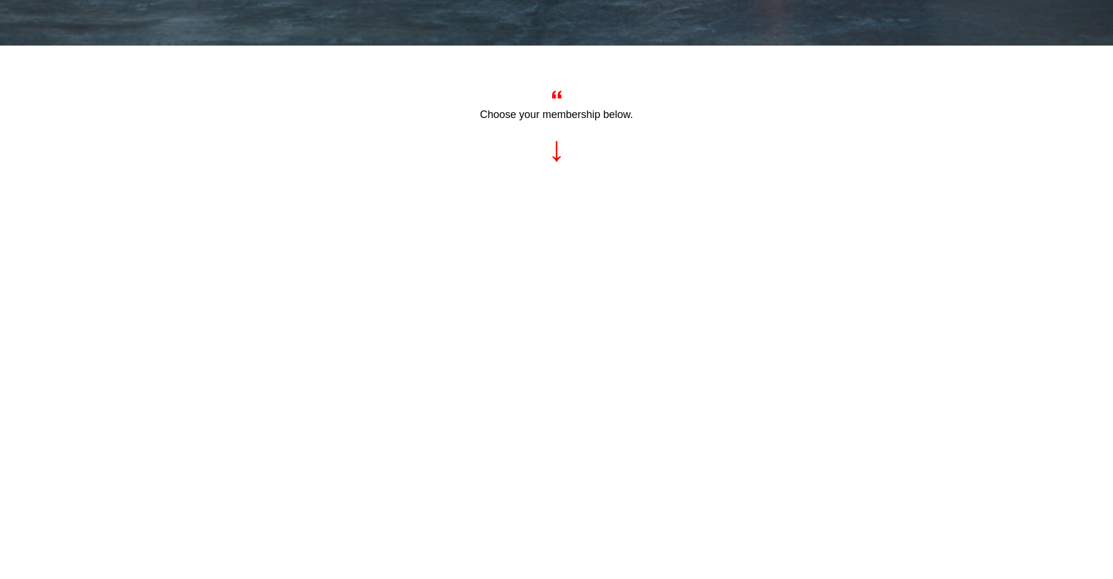
scroll to position [613, 0]
